Goal: Check status: Check status

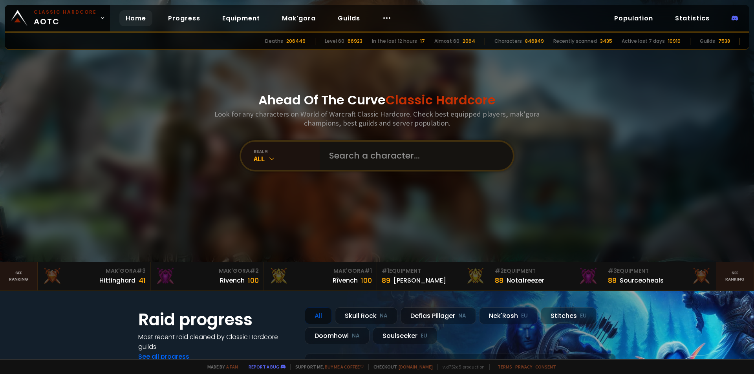
click at [350, 154] on input "text" at bounding box center [413, 156] width 179 height 28
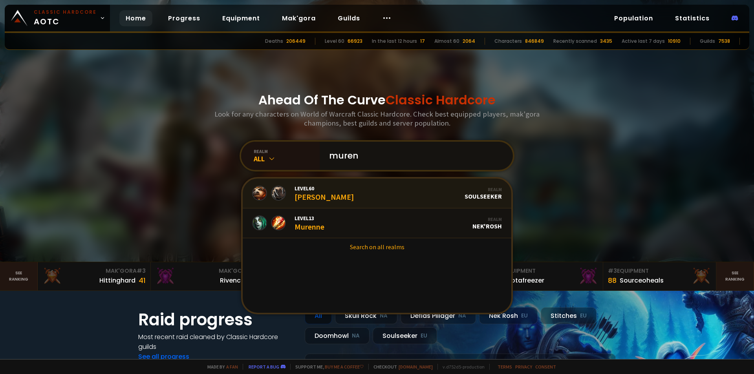
type input "muren"
click at [346, 194] on link "Level 60 Murenka Realm Soulseeker" at bounding box center [377, 194] width 269 height 30
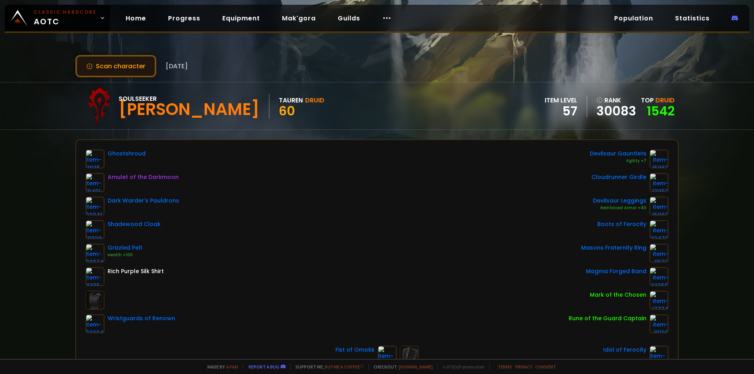
click at [150, 70] on button "Scan character" at bounding box center [115, 66] width 81 height 22
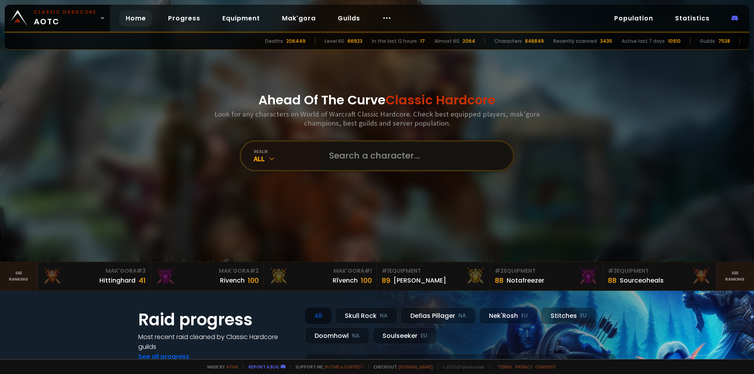
click at [340, 157] on input "text" at bounding box center [413, 156] width 179 height 28
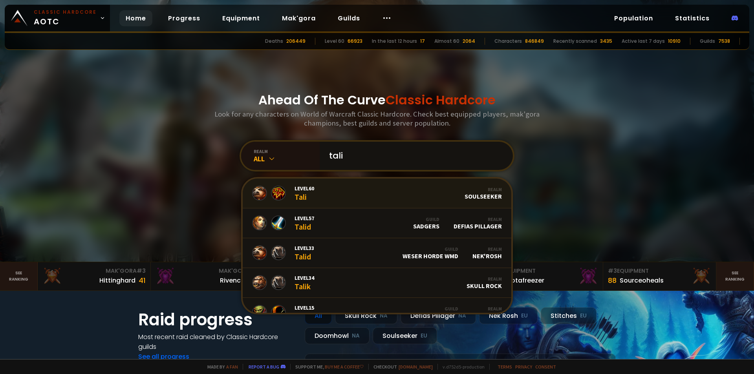
type input "tali"
click at [357, 189] on link "Level 60 Tali Realm Soulseeker" at bounding box center [377, 194] width 269 height 30
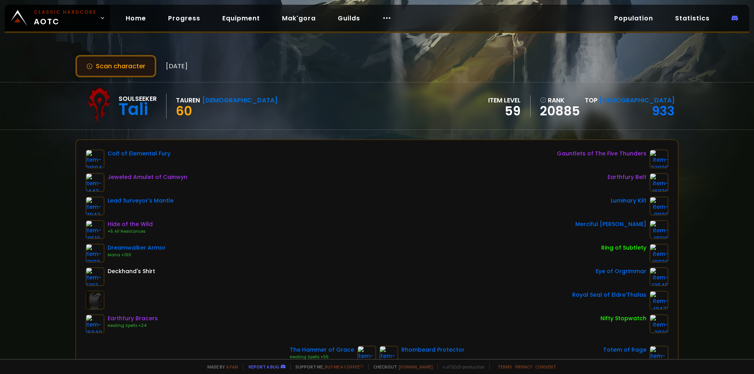
click at [152, 67] on button "Scan character" at bounding box center [115, 66] width 81 height 22
